Goal: Find specific page/section: Find specific page/section

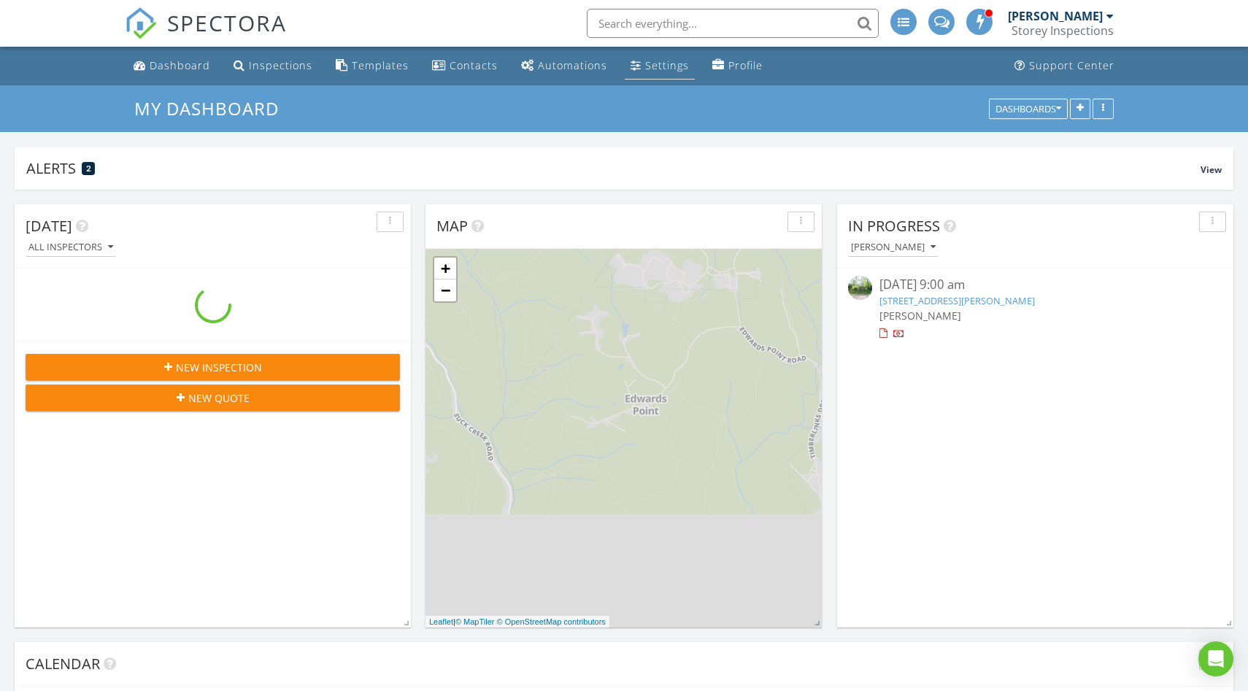
scroll to position [1329, 1249]
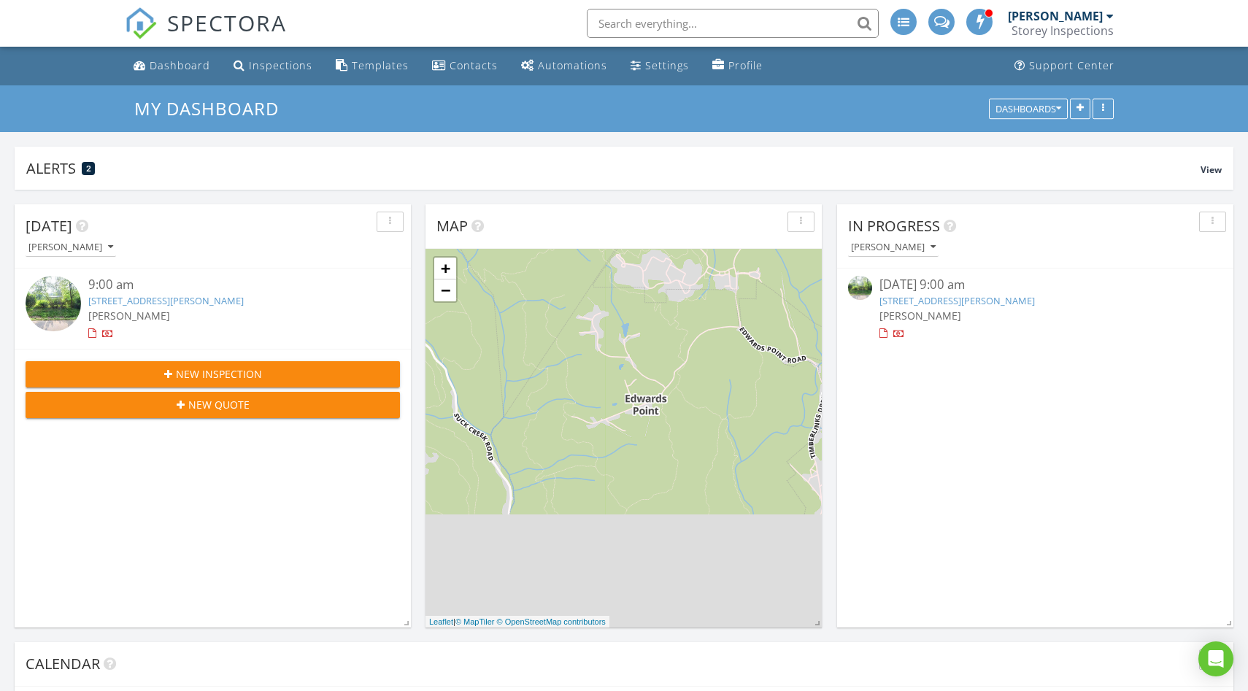
click at [640, 26] on input "text" at bounding box center [733, 23] width 292 height 29
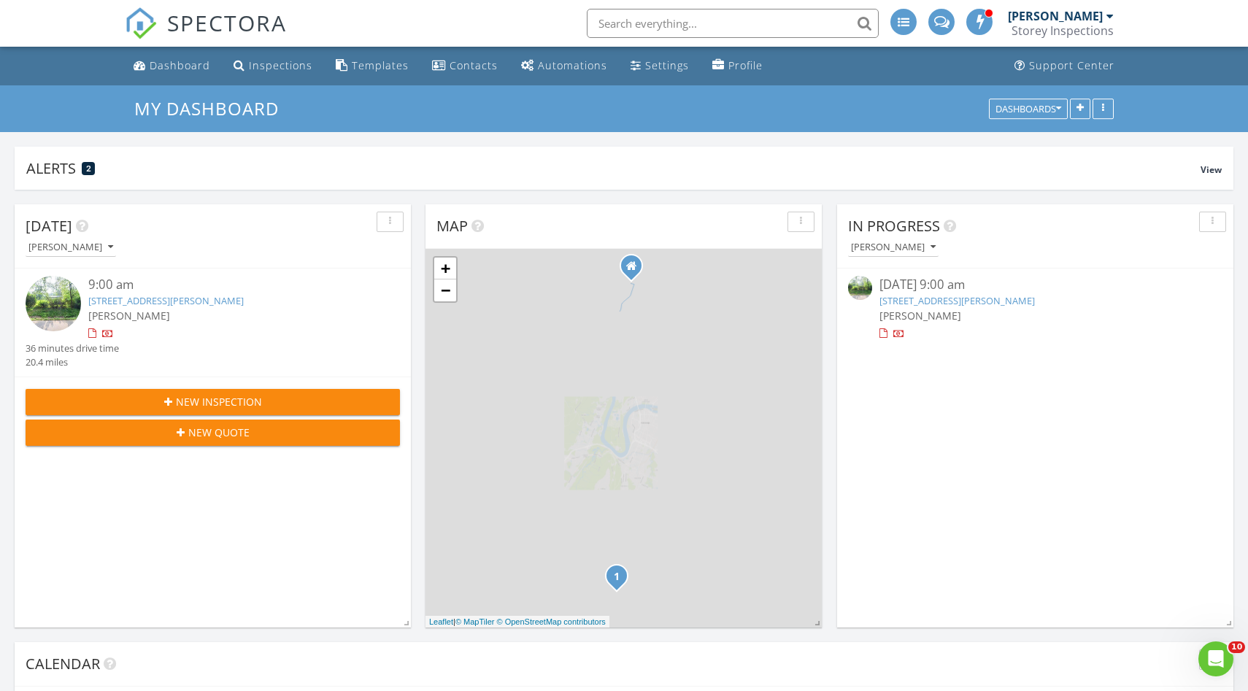
scroll to position [0, 0]
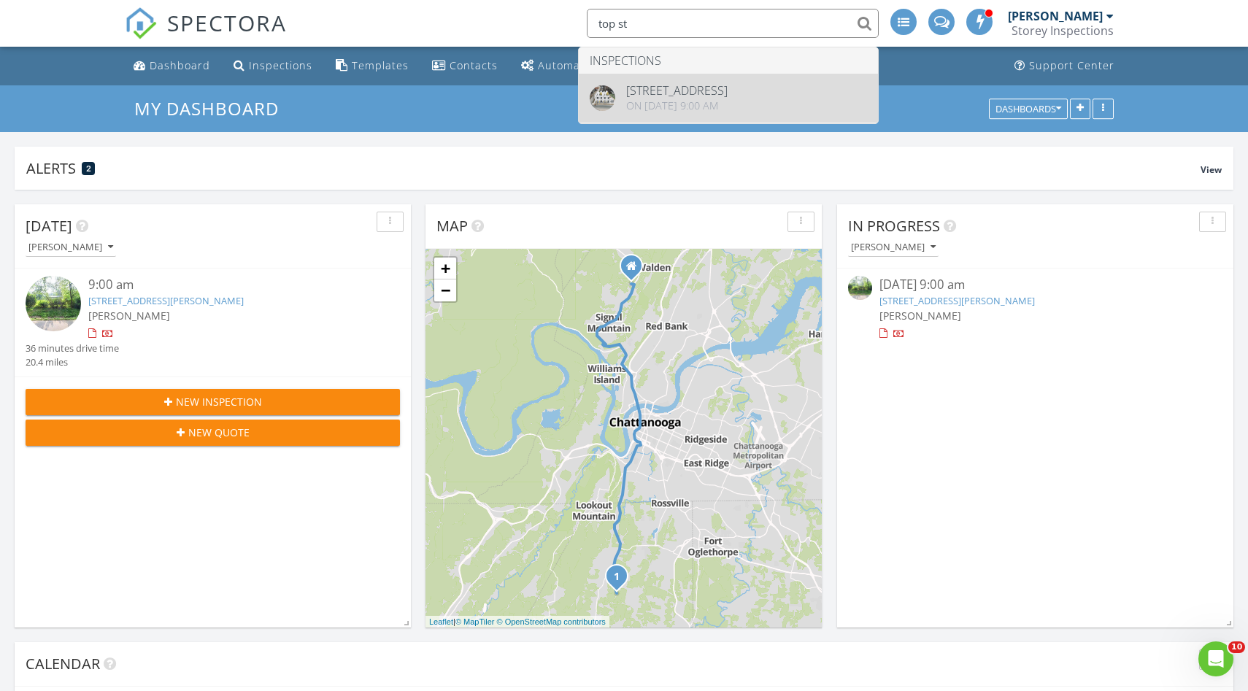
type input "top st"
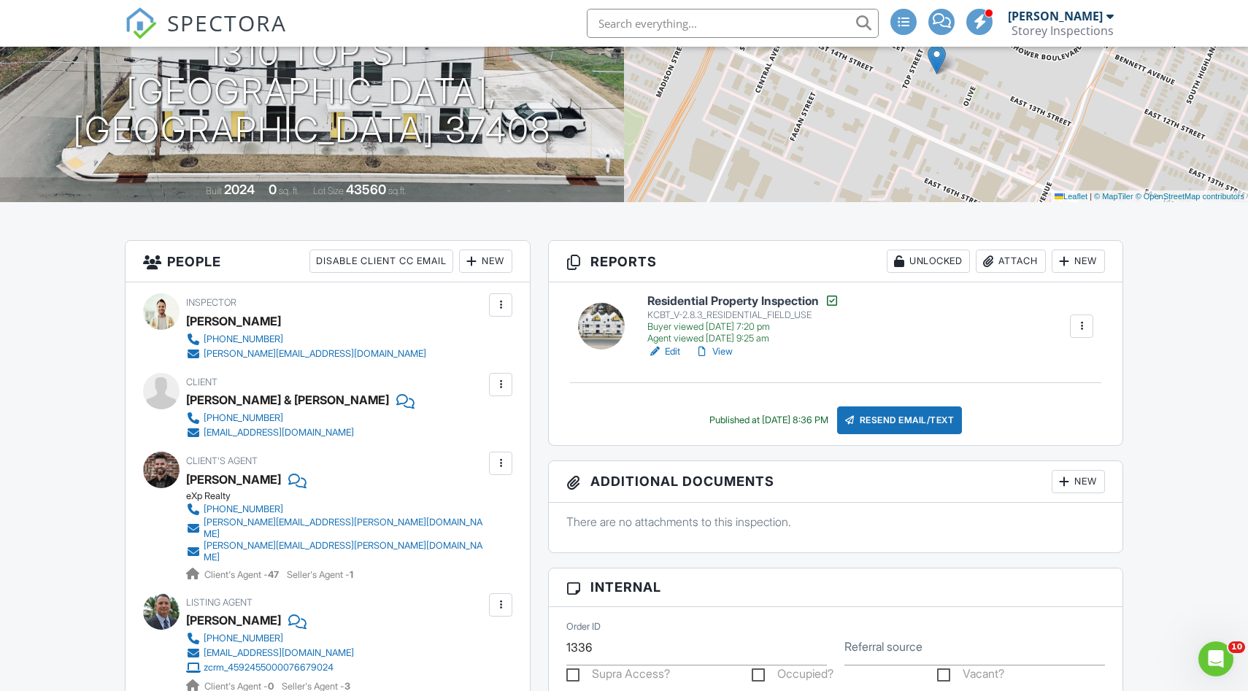
scroll to position [191, 0]
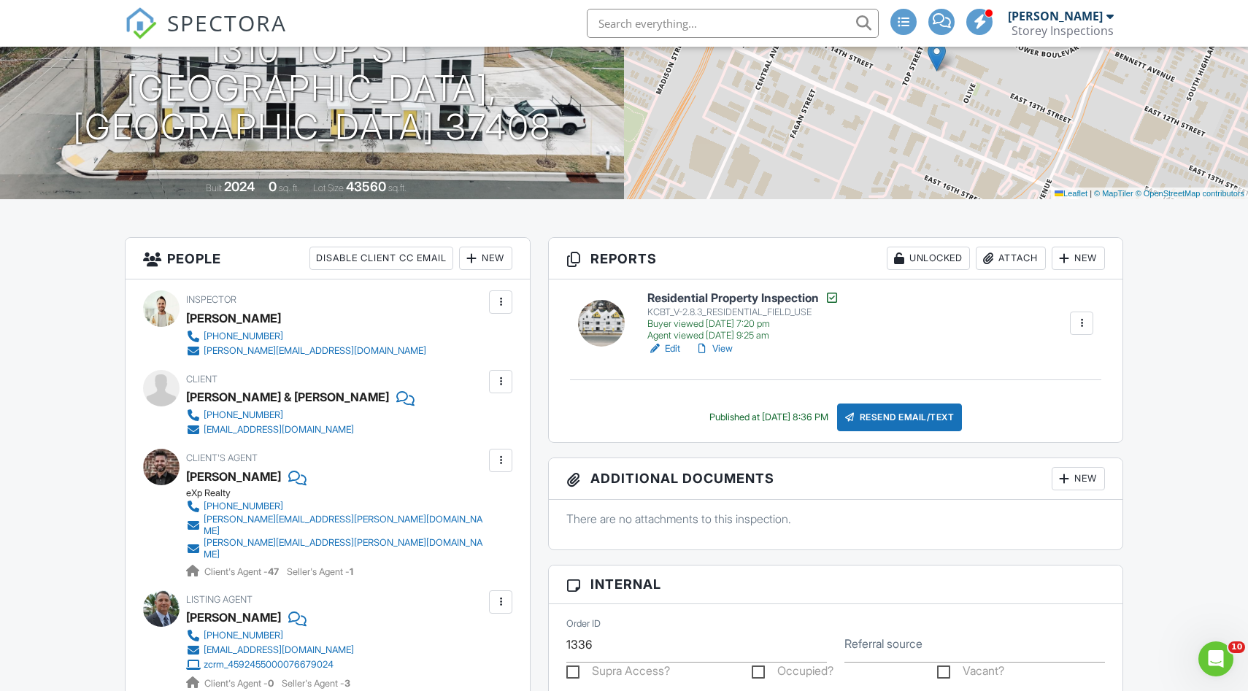
click at [726, 352] on link "View" at bounding box center [714, 349] width 38 height 15
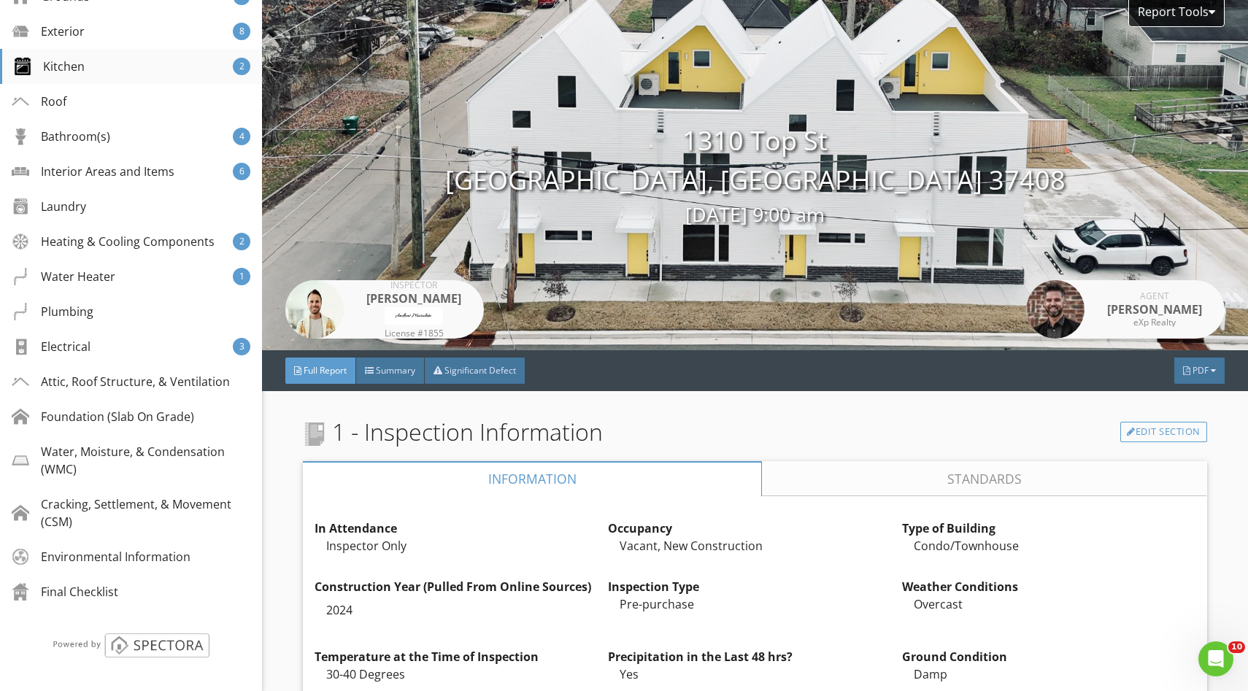
scroll to position [372, 0]
click at [121, 248] on div "Heating & Cooling Components 2" at bounding box center [131, 240] width 262 height 35
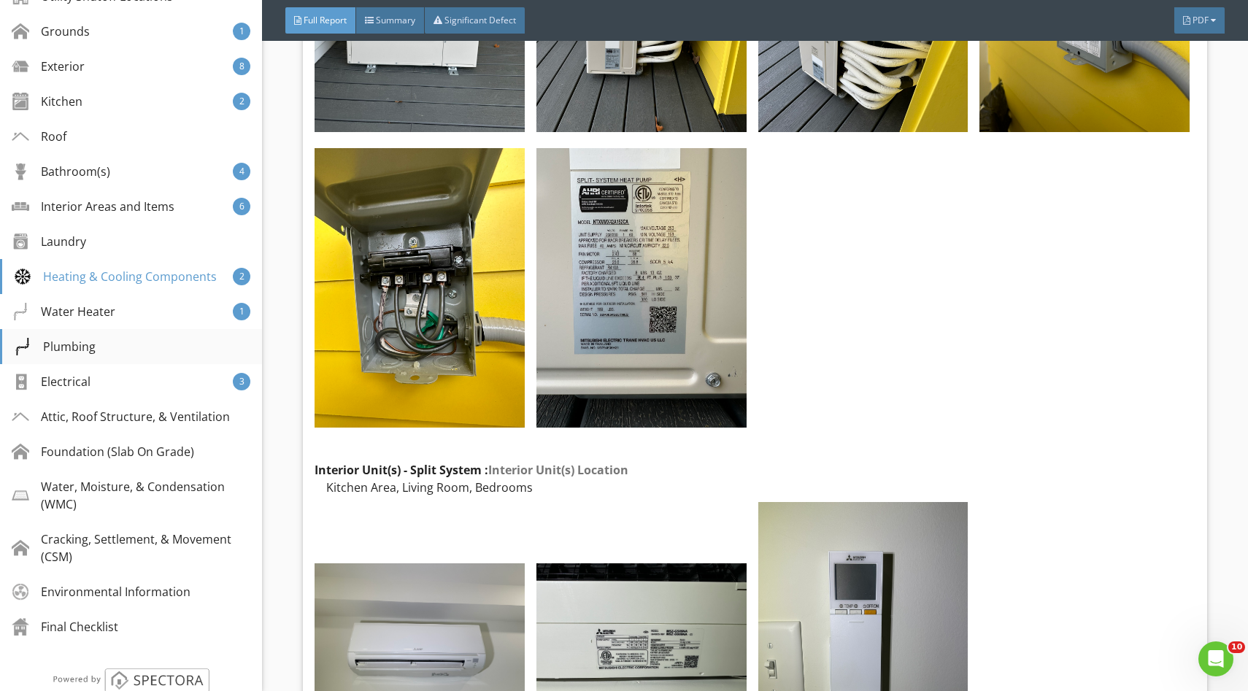
scroll to position [329, 0]
